Goal: Task Accomplishment & Management: Complete application form

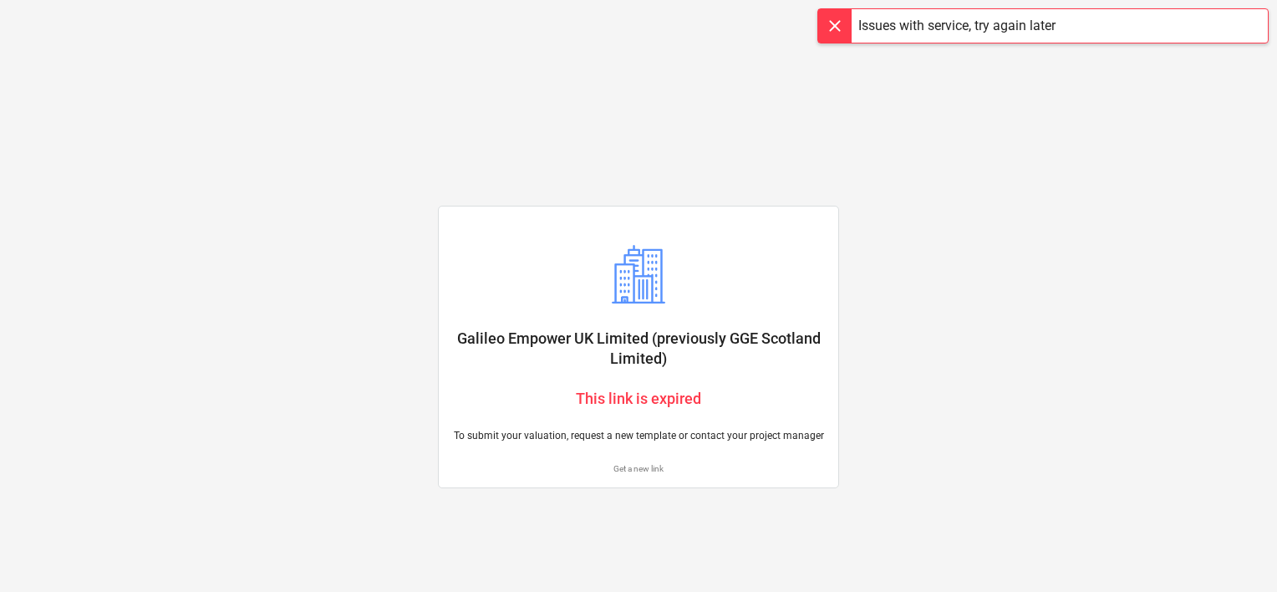
click at [961, 23] on div "Issues with service, try again later" at bounding box center [956, 26] width 197 height 20
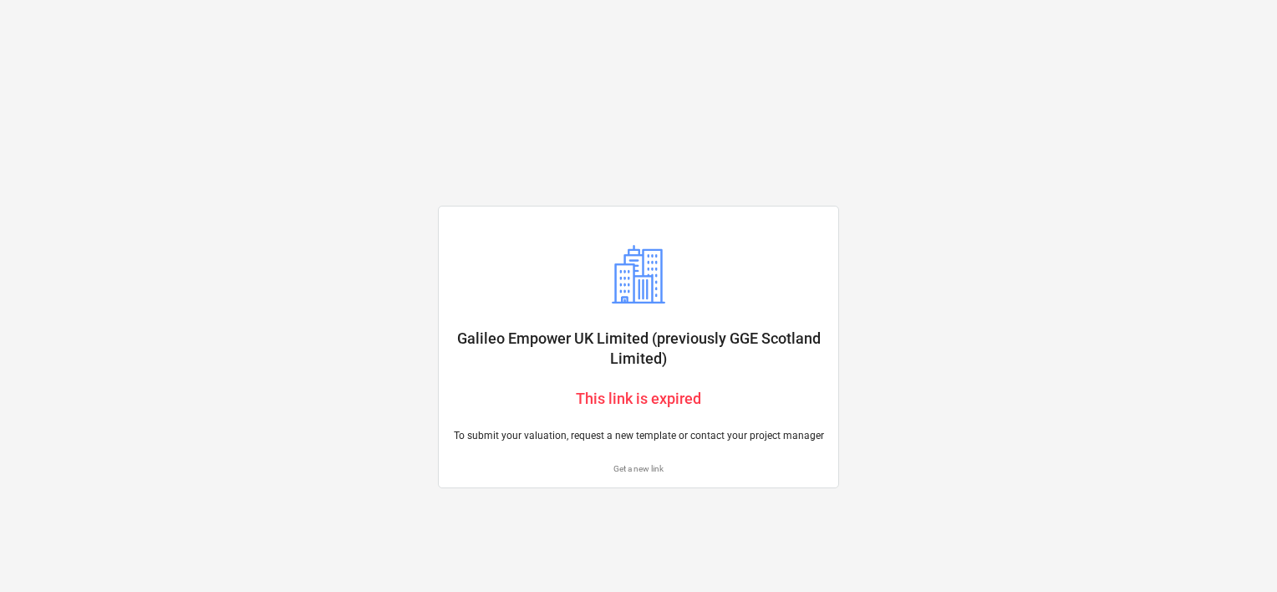
click at [612, 396] on p "This link is expired" at bounding box center [638, 398] width 373 height 20
click at [650, 398] on p "This link is expired" at bounding box center [638, 398] width 373 height 20
click at [635, 470] on p "Get a new link" at bounding box center [638, 468] width 373 height 11
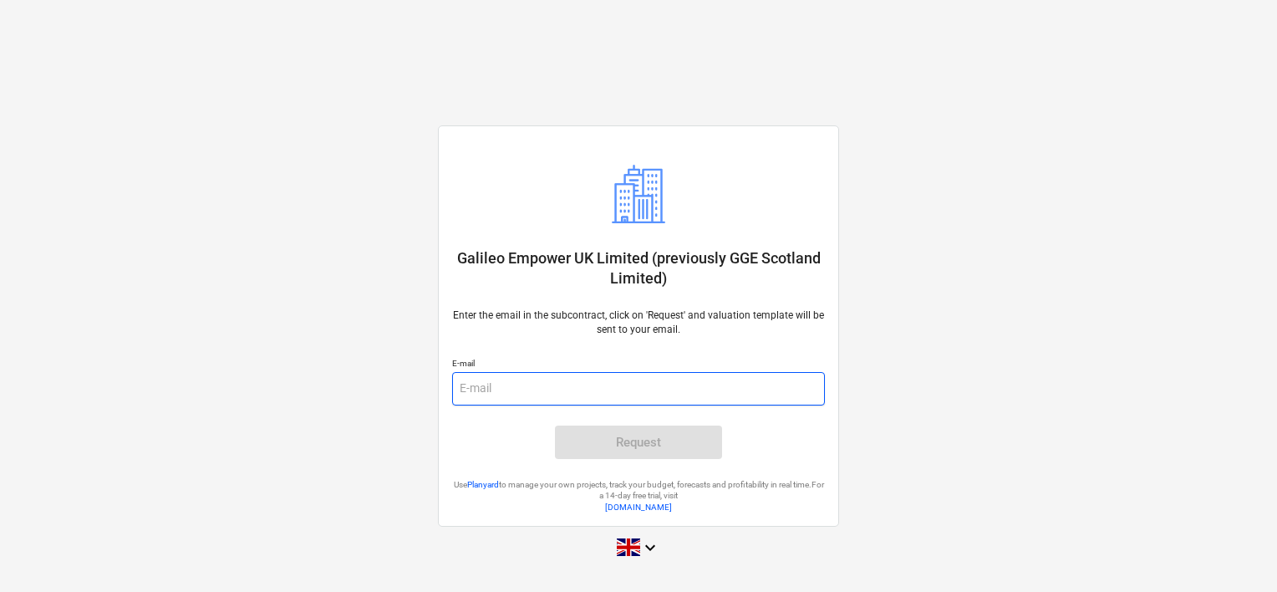
click at [535, 383] on input "email" at bounding box center [638, 388] width 373 height 33
click at [515, 381] on input "email" at bounding box center [638, 388] width 373 height 33
click at [492, 488] on link "Planyard" at bounding box center [483, 484] width 32 height 9
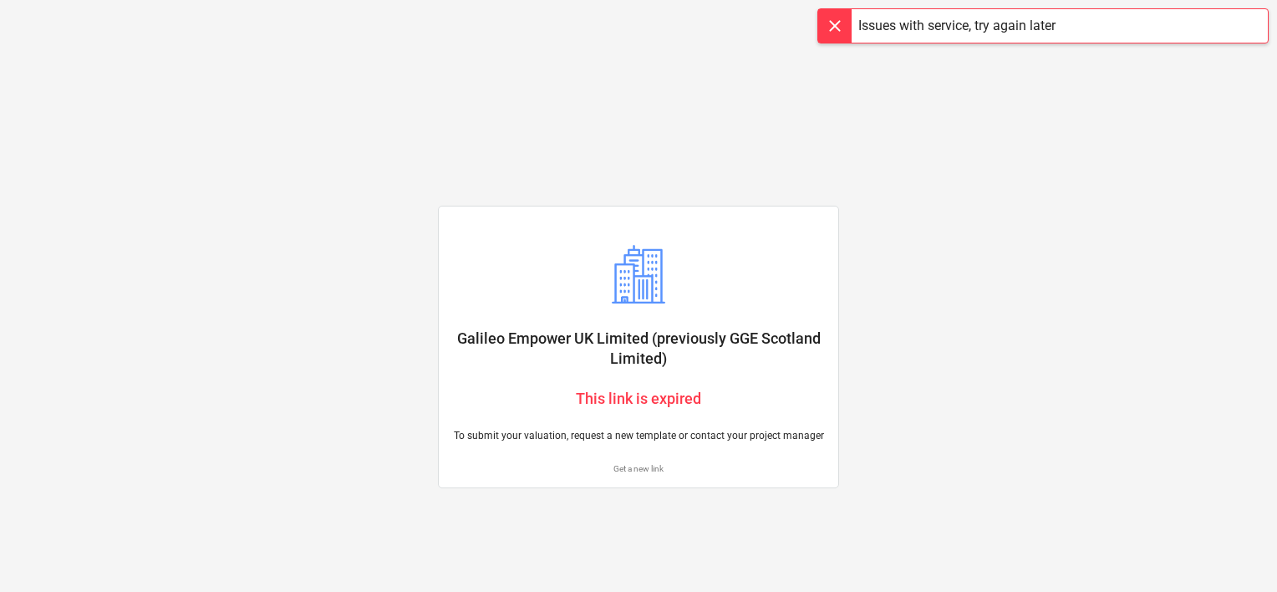
click at [638, 468] on p "Get a new link" at bounding box center [638, 468] width 373 height 11
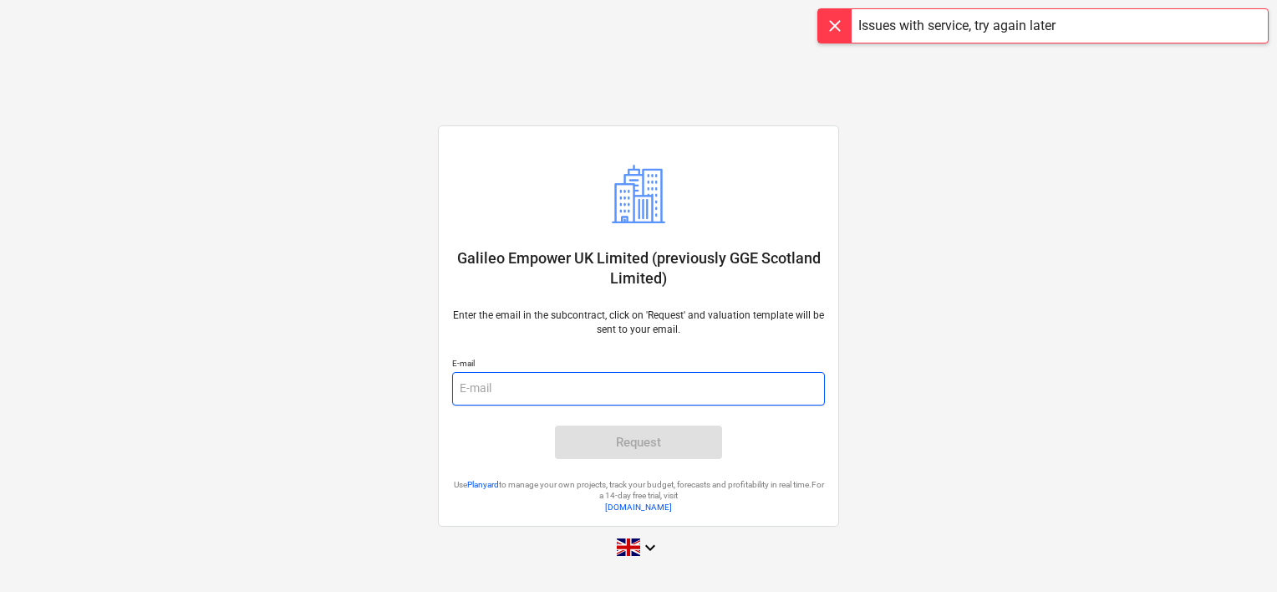
paste input "[PERSON_NAME][EMAIL_ADDRESS][PERSON_NAME][DOMAIN_NAME]"
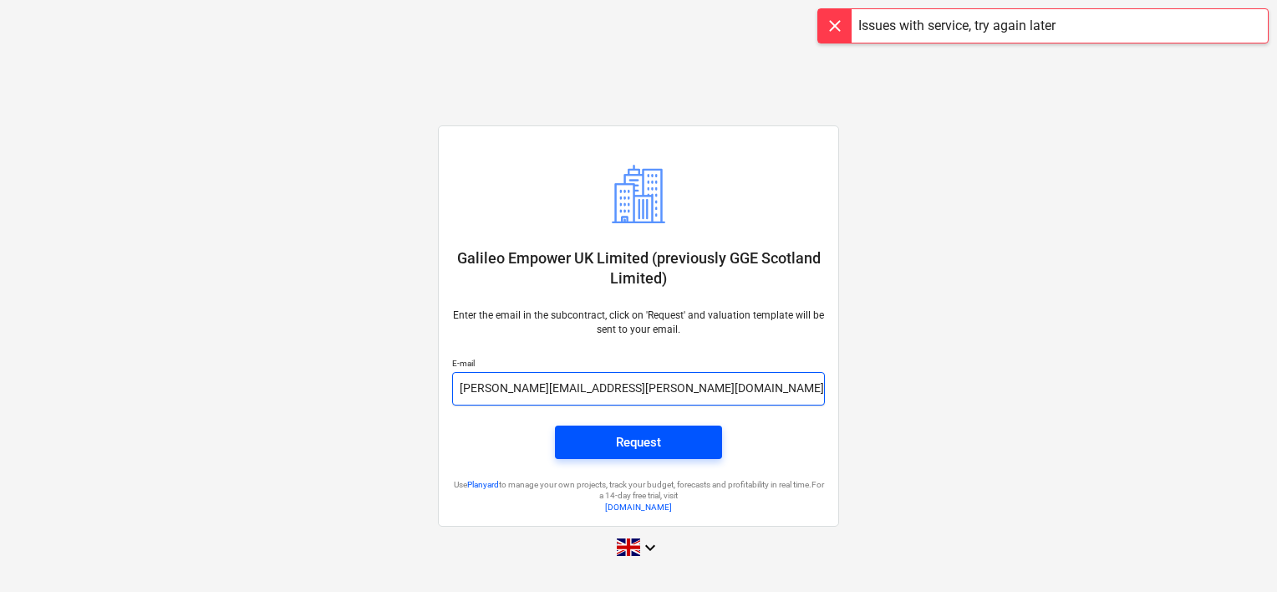
type input "[PERSON_NAME][EMAIL_ADDRESS][PERSON_NAME][DOMAIN_NAME]"
click at [665, 434] on span "Request" at bounding box center [638, 442] width 127 height 22
